Goal: Information Seeking & Learning: Learn about a topic

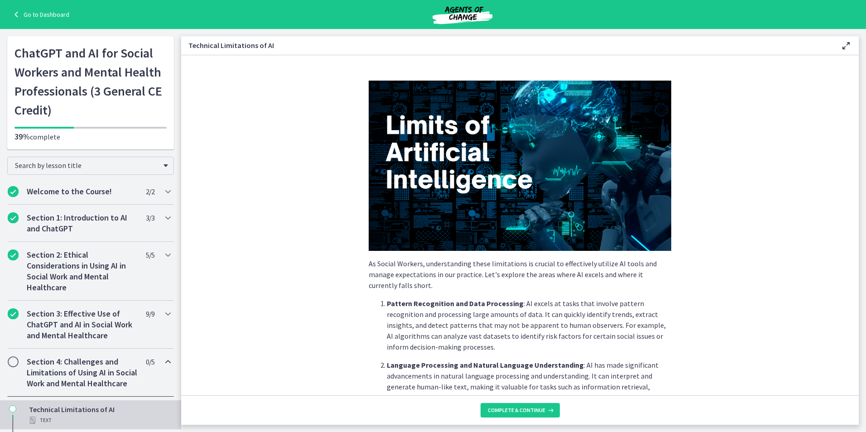
scroll to position [575, 0]
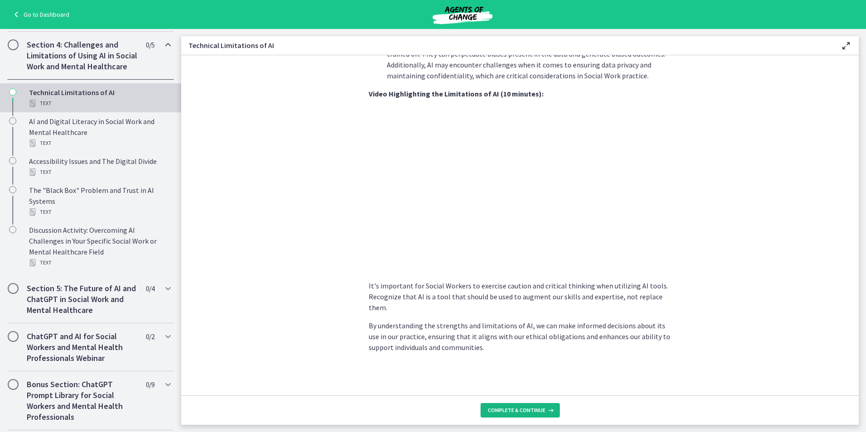
click at [529, 410] on span "Complete & continue" at bounding box center [517, 410] width 58 height 7
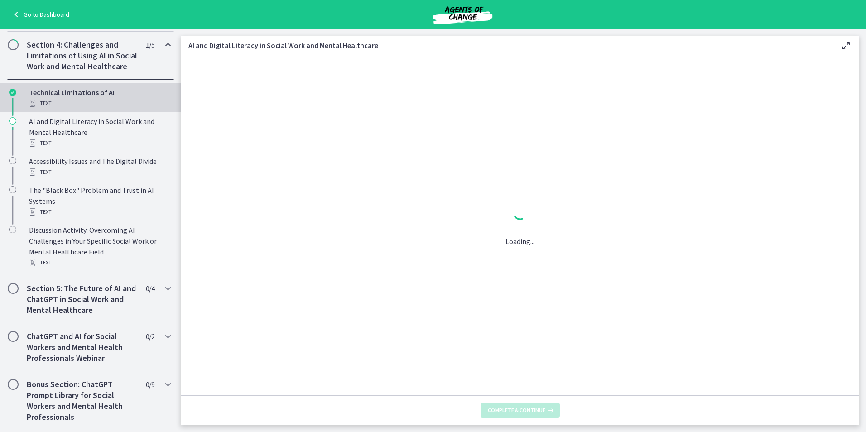
scroll to position [0, 0]
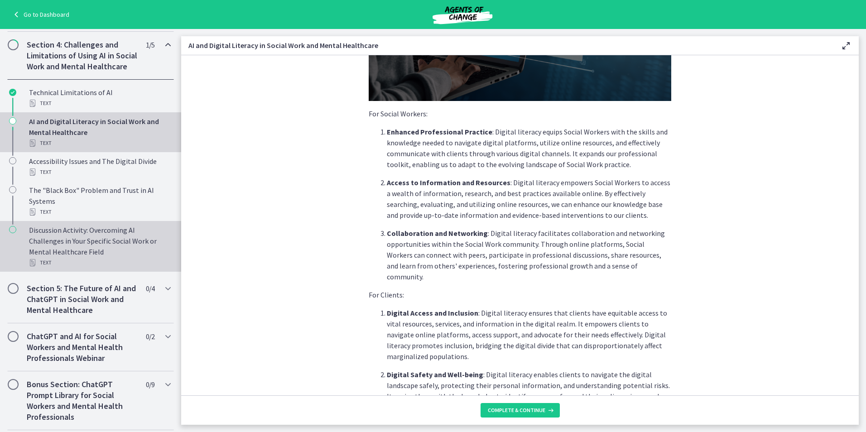
scroll to position [181, 0]
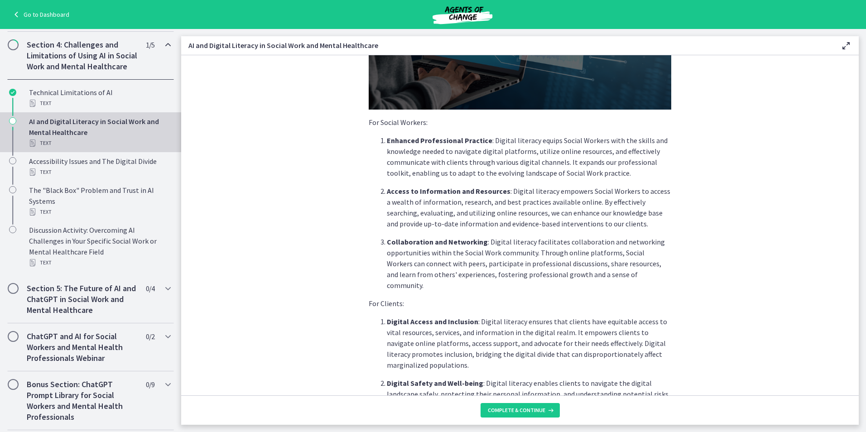
click at [27, 12] on link "Go to Dashboard" at bounding box center [40, 14] width 58 height 11
